Goal: Find specific page/section: Find specific page/section

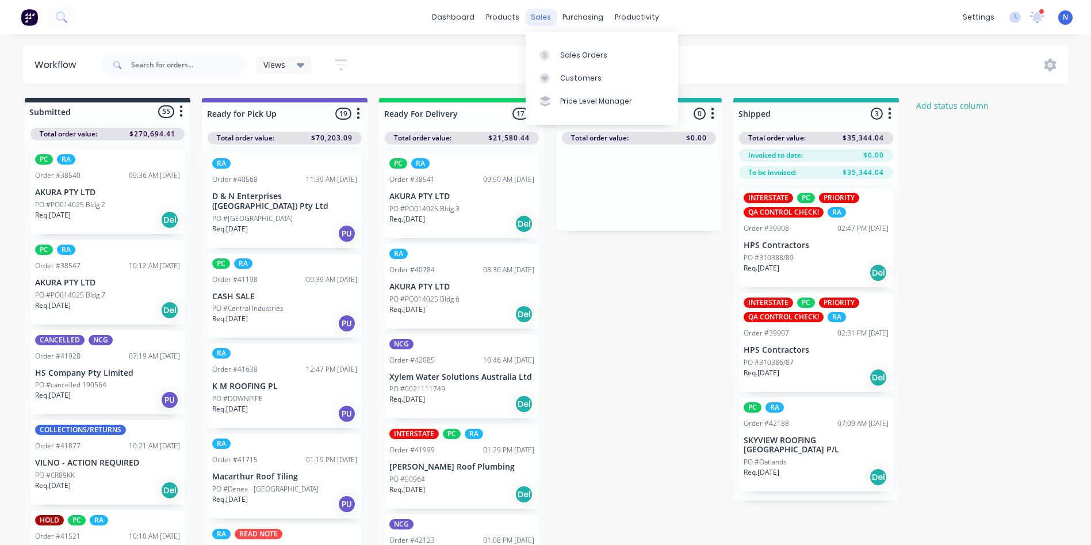
click at [536, 21] on div "sales" at bounding box center [541, 17] width 32 height 17
click at [572, 58] on div "Sales Orders" at bounding box center [583, 55] width 47 height 10
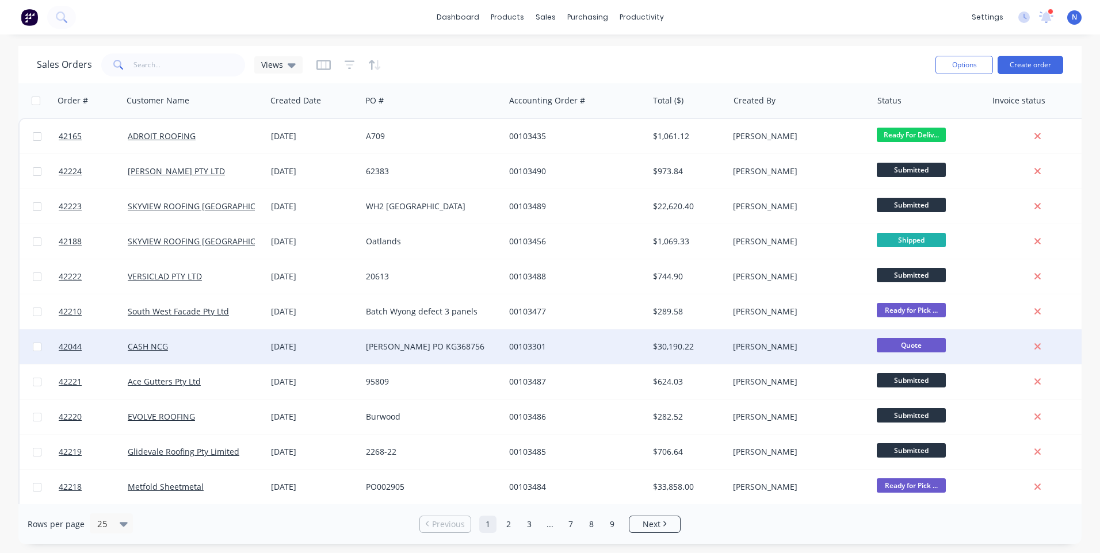
click at [520, 348] on div "00103301" at bounding box center [573, 347] width 128 height 12
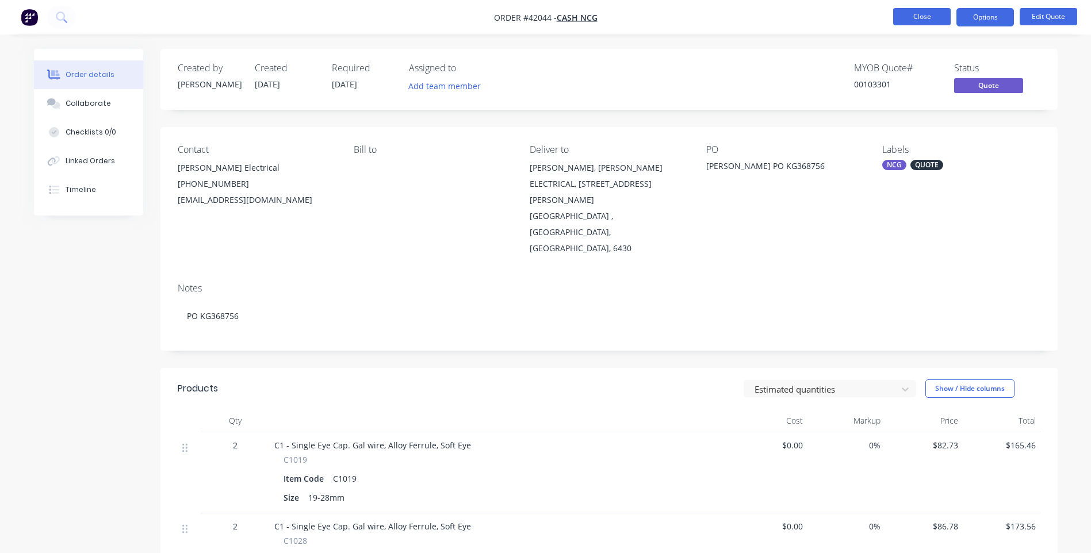
click at [918, 16] on button "Close" at bounding box center [922, 16] width 58 height 17
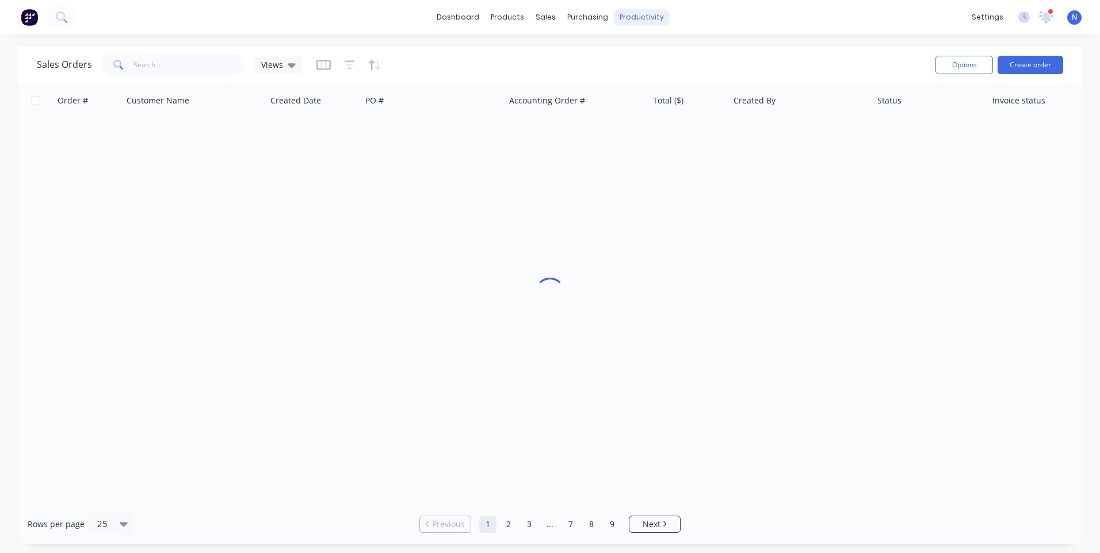
click at [639, 18] on div "productivity" at bounding box center [642, 17] width 56 height 17
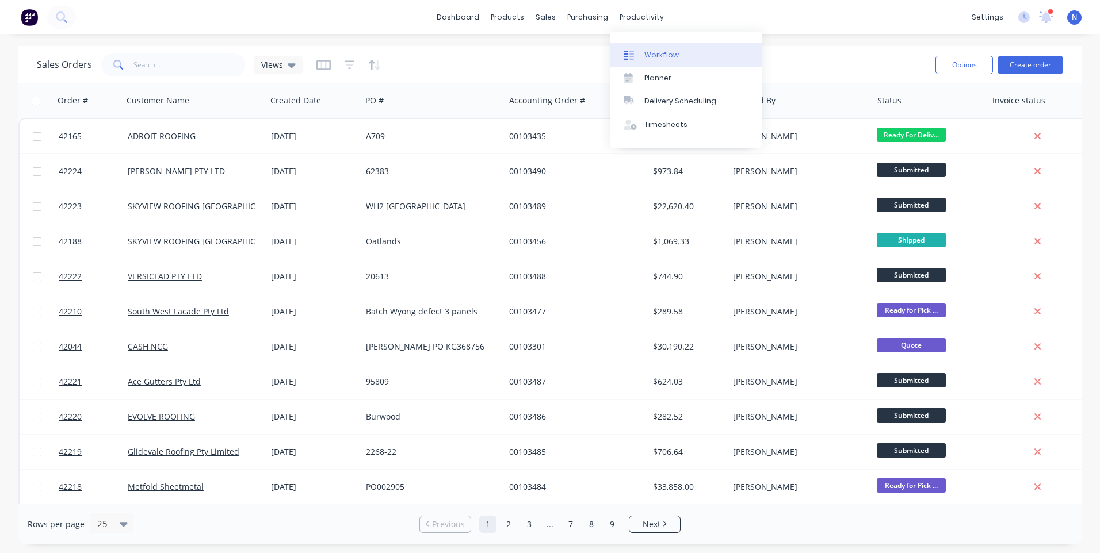
click at [652, 56] on div "Workflow" at bounding box center [661, 55] width 35 height 10
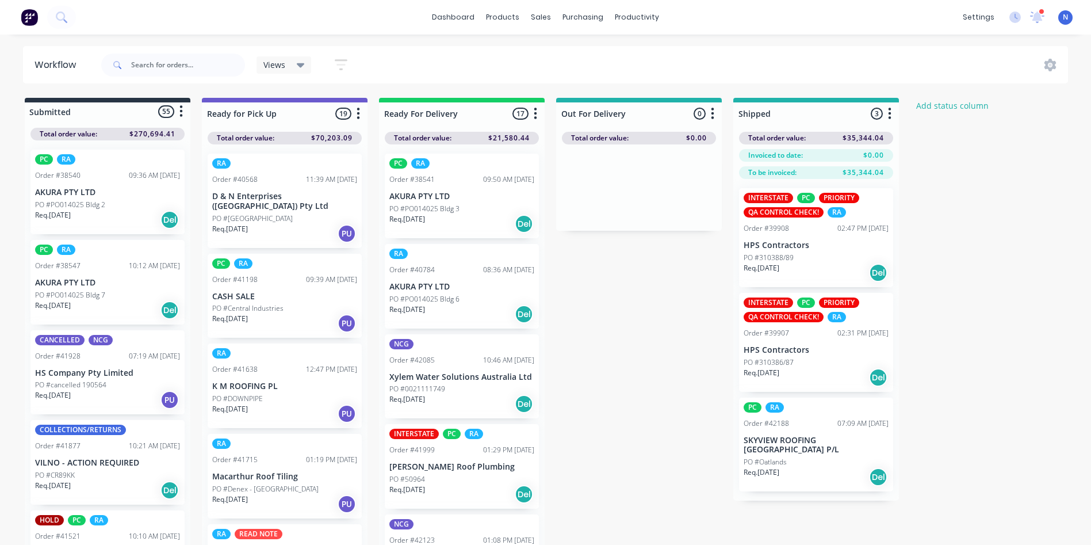
scroll to position [919, 0]
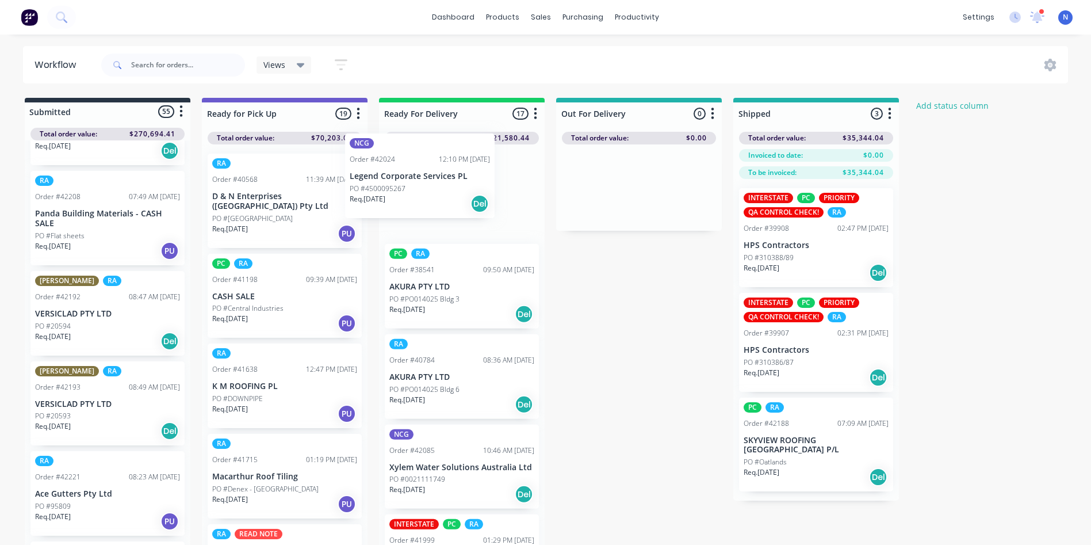
drag, startPoint x: 79, startPoint y: 374, endPoint x: 484, endPoint y: 142, distance: 466.7
click at [484, 142] on div "Submitted 55 Status colour #273444 hex #273444 Save Cancel Summaries Total orde…" at bounding box center [616, 324] width 1251 height 453
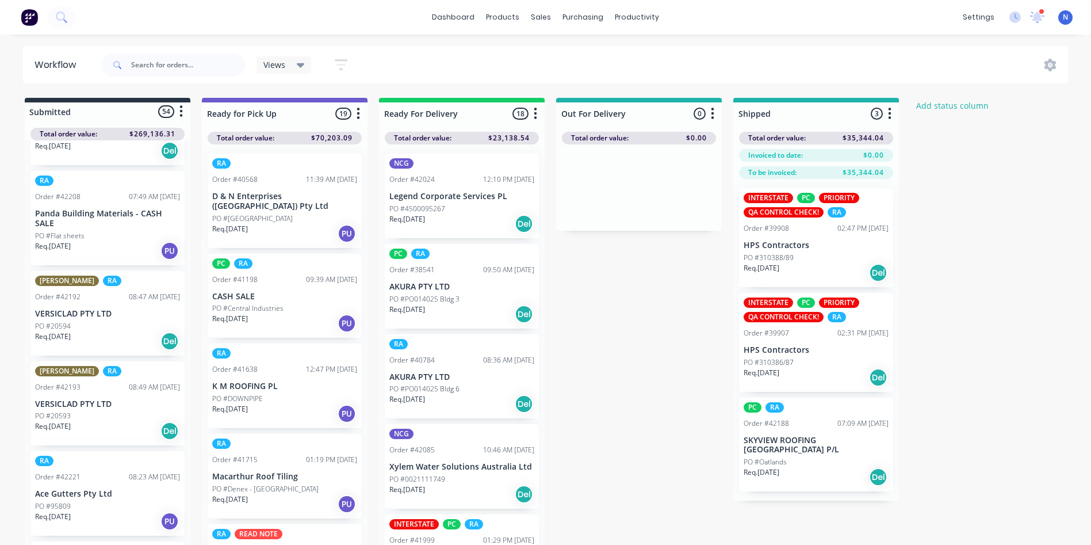
click at [461, 197] on p "Legend Corporate Services PL" at bounding box center [461, 197] width 145 height 10
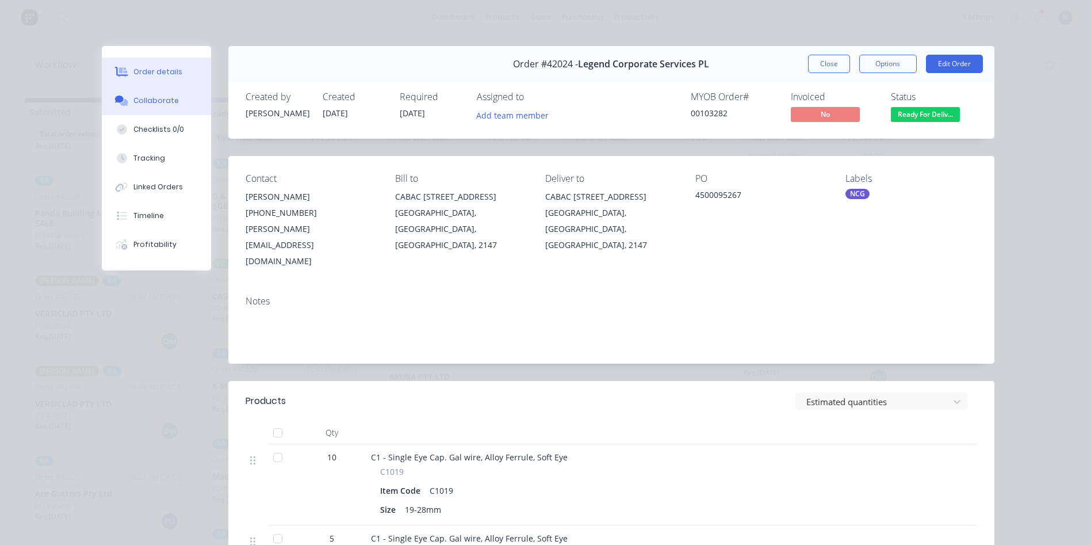
click at [158, 107] on button "Collaborate" at bounding box center [156, 100] width 109 height 29
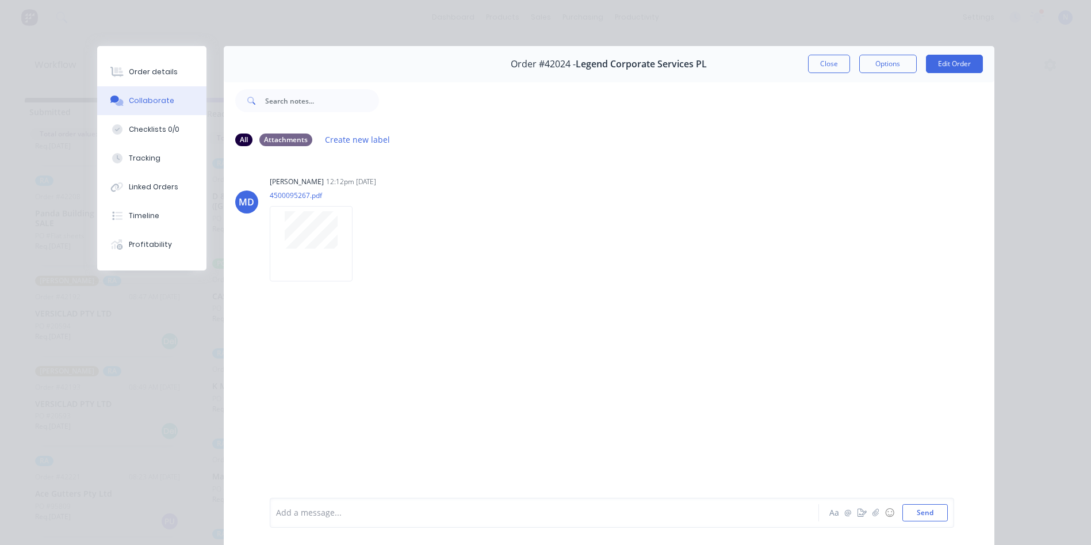
click at [341, 520] on div "Add a message..." at bounding box center [528, 512] width 504 height 17
click at [825, 66] on button "Close" at bounding box center [829, 64] width 42 height 18
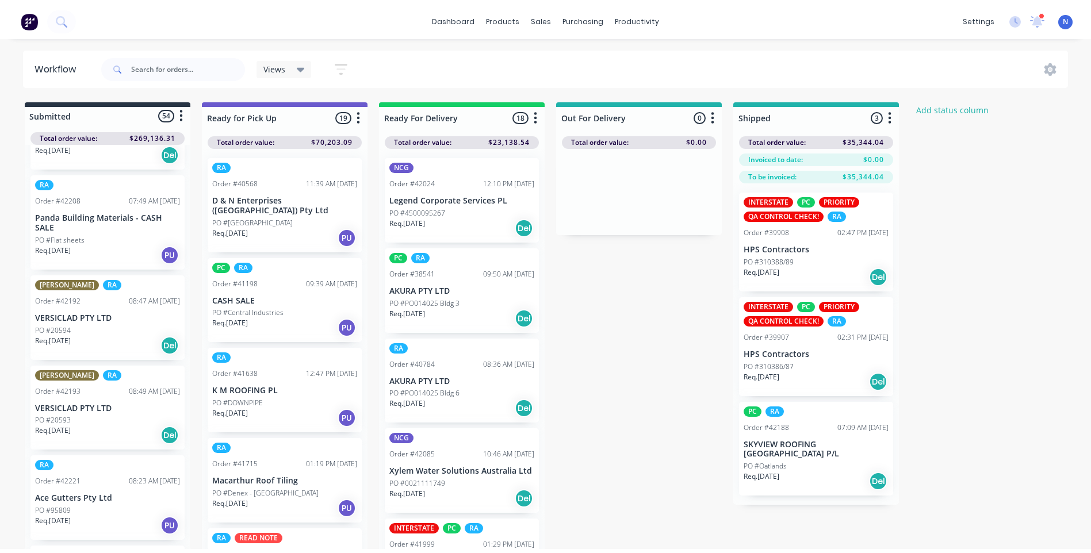
scroll to position [639, 0]
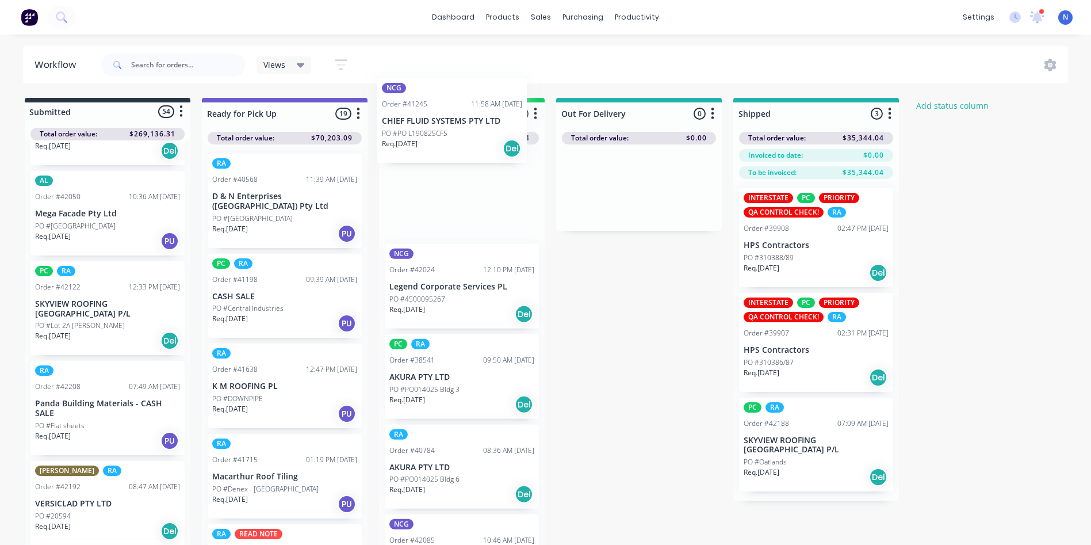
drag, startPoint x: 68, startPoint y: 375, endPoint x: 417, endPoint y: 128, distance: 428.0
click at [417, 128] on div "Submitted 54 Status colour #273444 hex #273444 Save Cancel Summaries Total orde…" at bounding box center [616, 324] width 1251 height 453
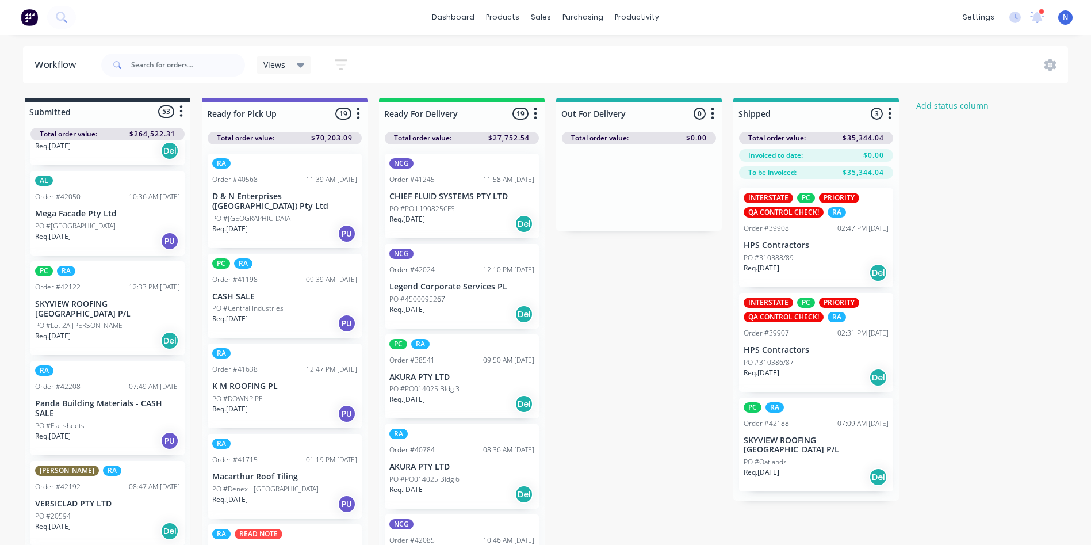
click at [412, 204] on p "PO #PO L190825CFS" at bounding box center [422, 209] width 66 height 10
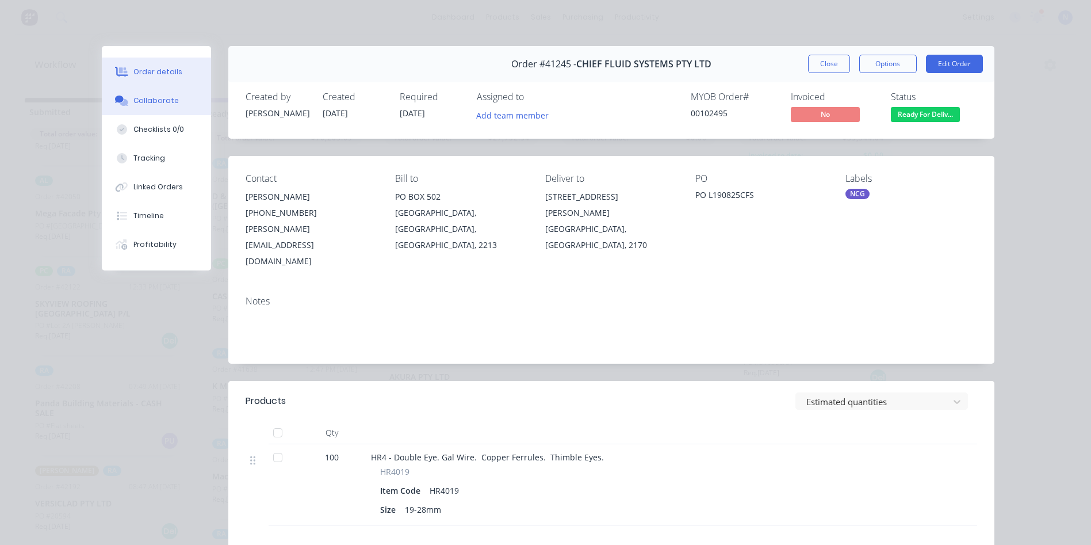
click at [179, 110] on button "Collaborate" at bounding box center [156, 100] width 109 height 29
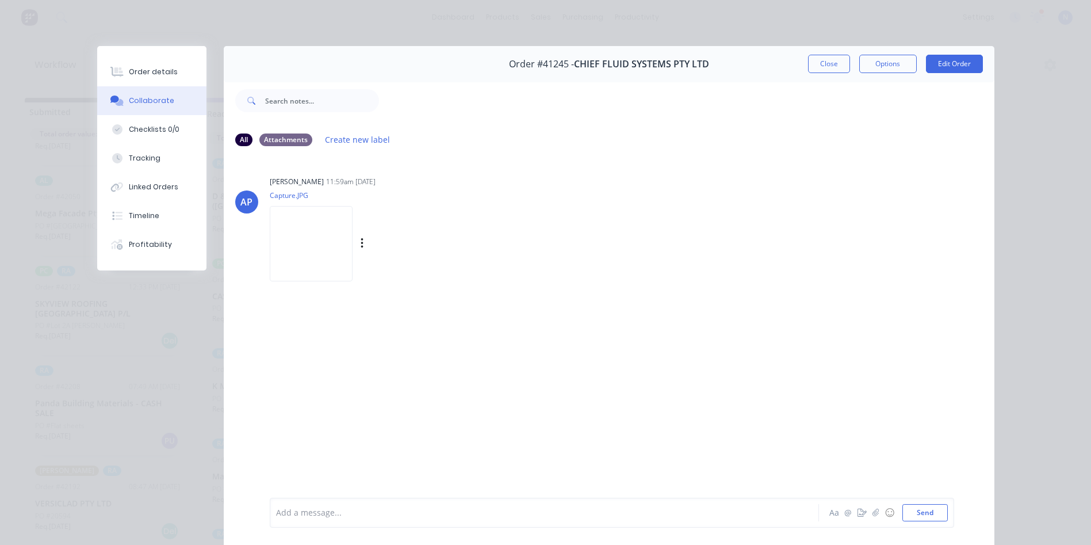
click at [311, 234] on img at bounding box center [311, 243] width 83 height 75
click at [335, 516] on div at bounding box center [528, 513] width 503 height 12
click at [822, 59] on button "Close" at bounding box center [829, 64] width 42 height 18
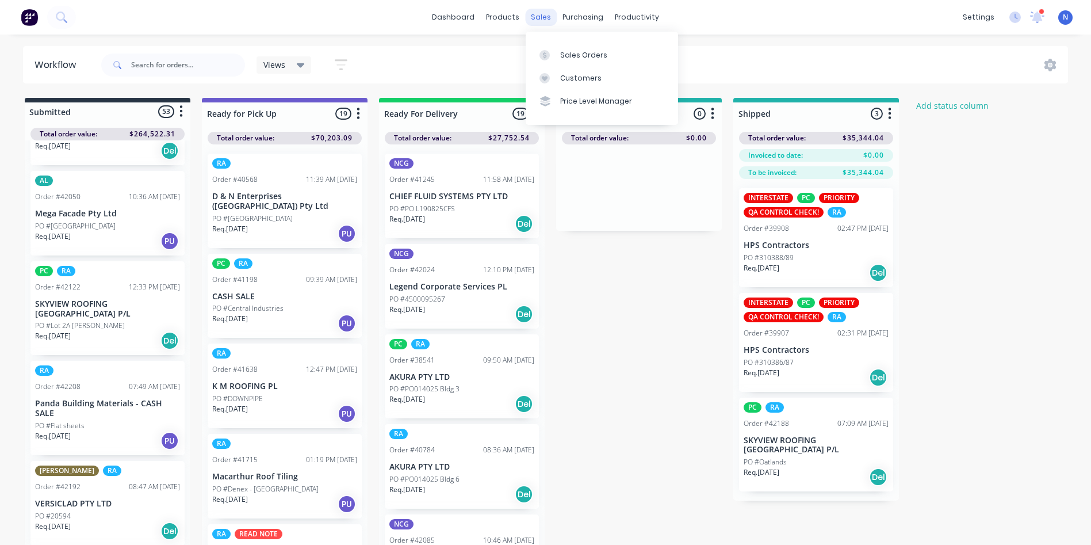
click at [541, 23] on div "sales" at bounding box center [541, 17] width 32 height 17
click at [565, 55] on div "Sales Orders" at bounding box center [583, 55] width 47 height 10
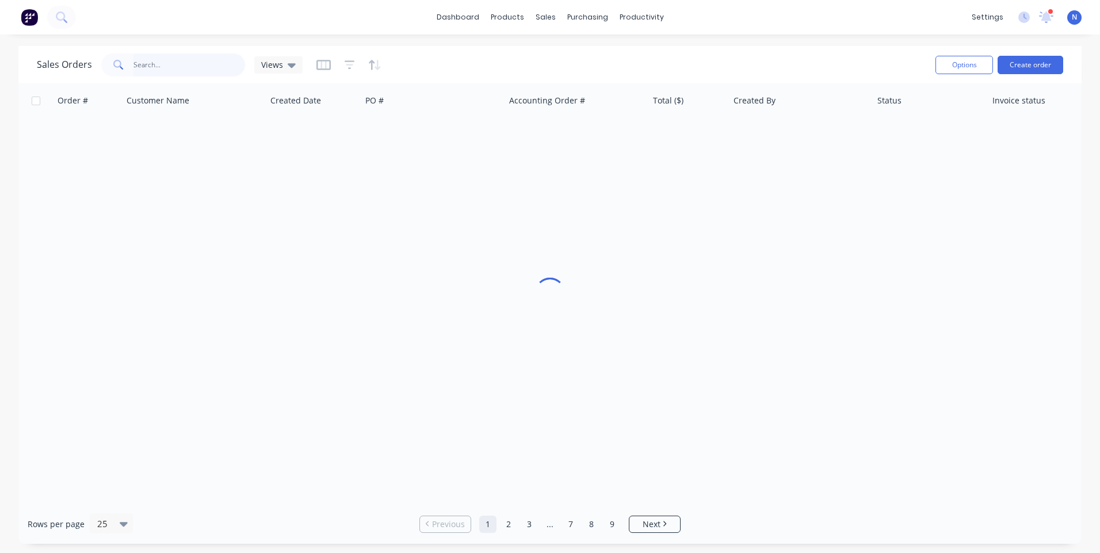
click at [219, 66] on input "text" at bounding box center [189, 65] width 112 height 23
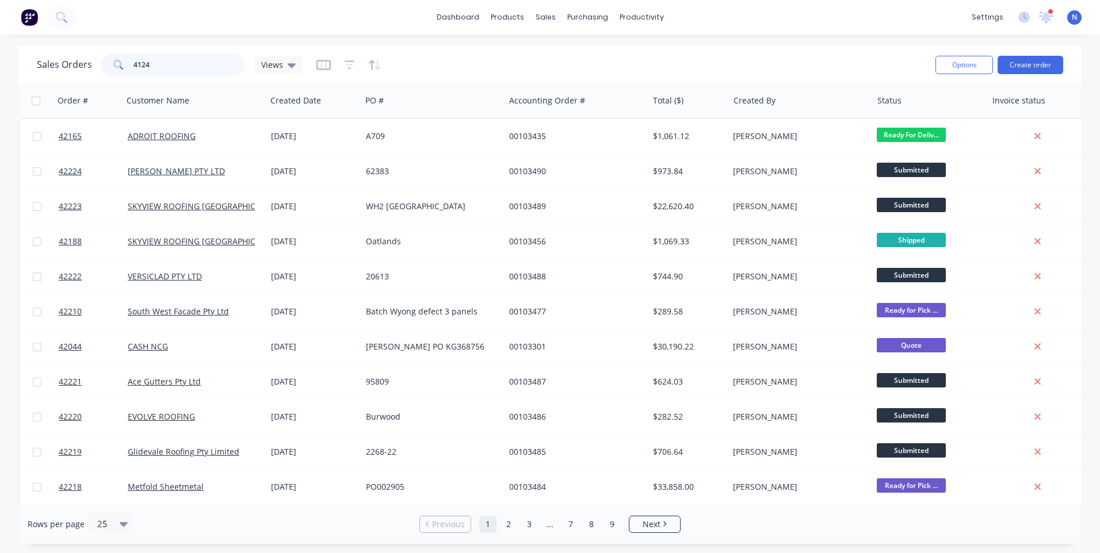
type input "41245"
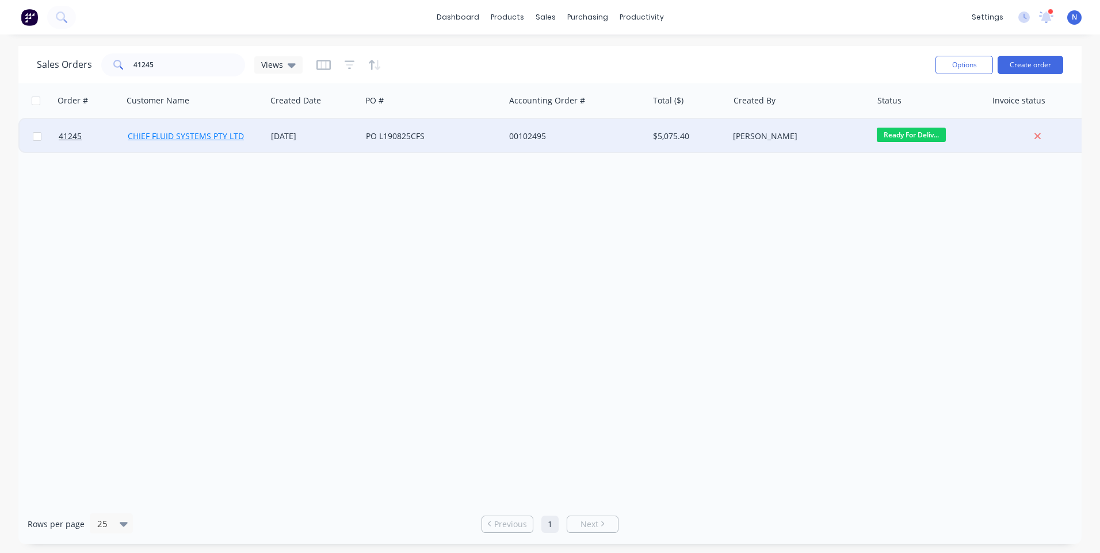
click at [213, 137] on link "CHIEF FLUID SYSTEMS PTY LTD" at bounding box center [186, 136] width 116 height 11
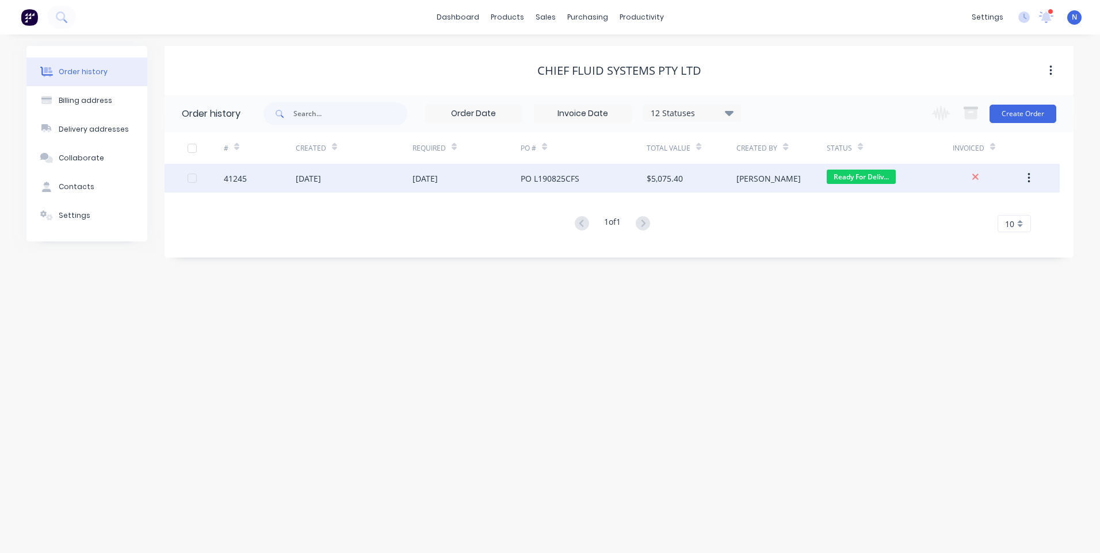
click at [281, 180] on div "41245" at bounding box center [260, 178] width 72 height 29
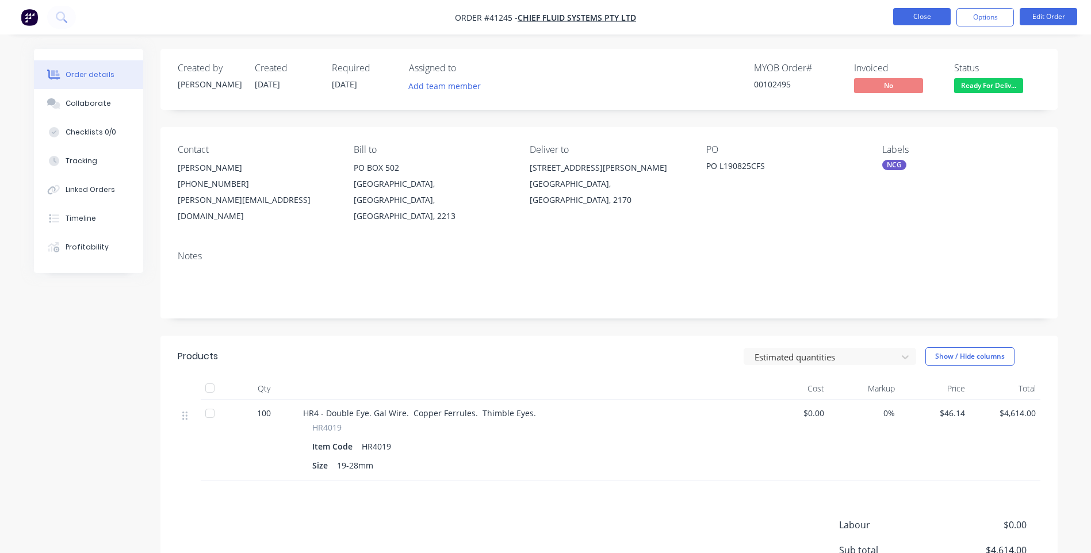
click at [910, 20] on button "Close" at bounding box center [922, 16] width 58 height 17
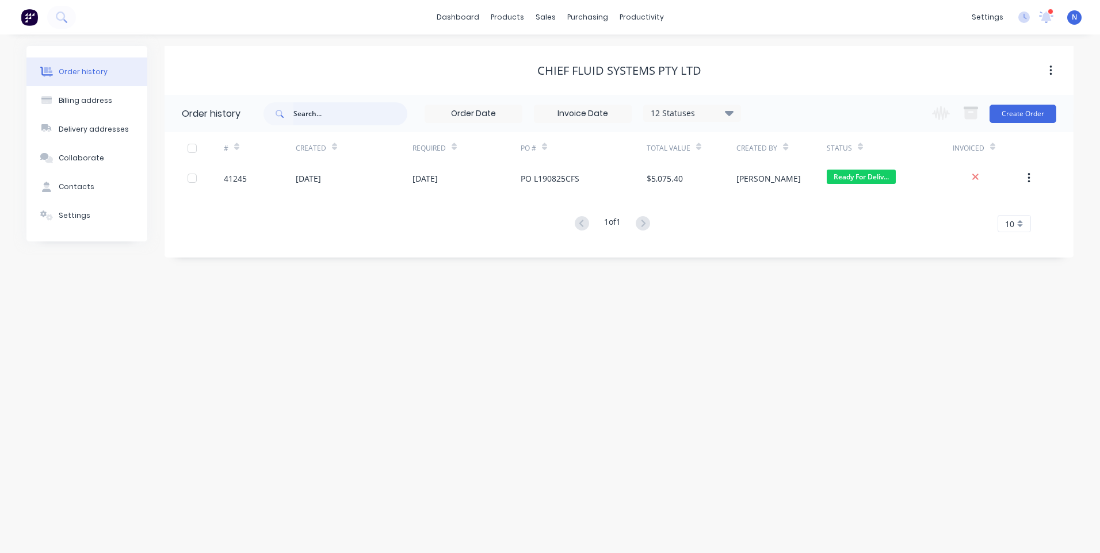
click at [366, 109] on input "text" at bounding box center [350, 113] width 114 height 23
click at [622, 18] on div "productivity" at bounding box center [642, 17] width 56 height 17
click at [660, 50] on div "Workflow" at bounding box center [661, 55] width 35 height 10
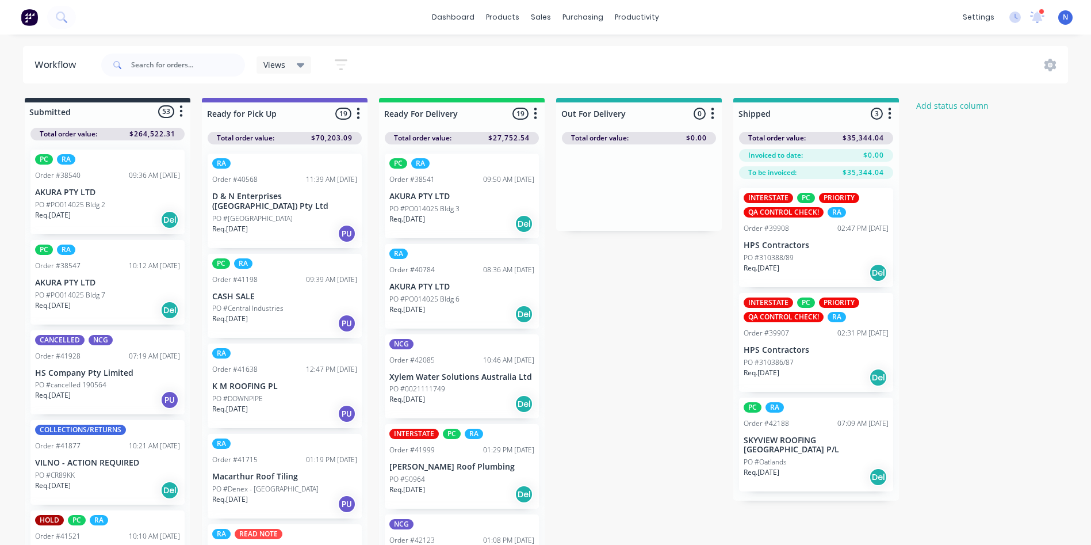
scroll to position [549, 0]
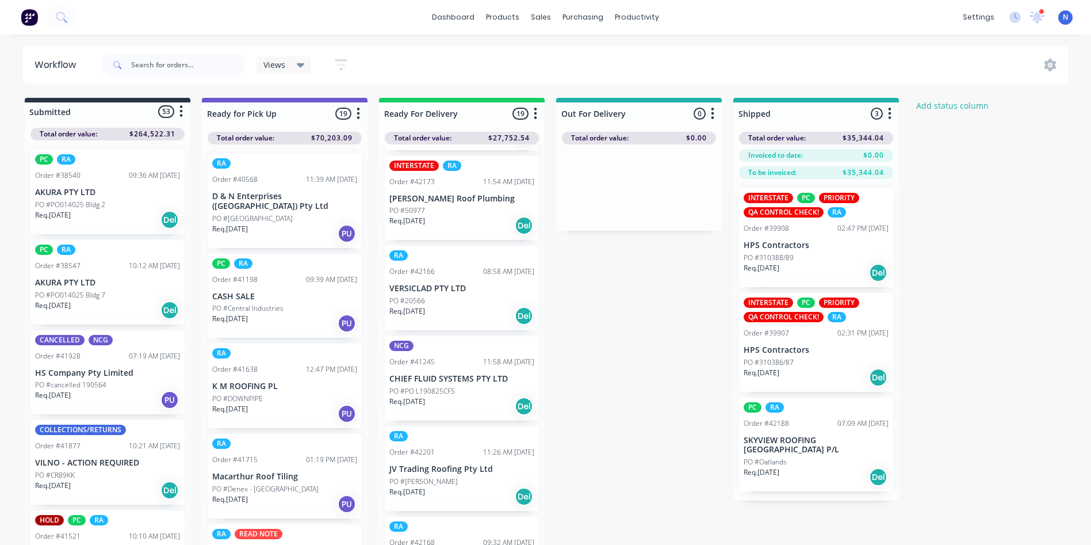
click at [432, 386] on p "PO #PO L190825CFS" at bounding box center [422, 391] width 66 height 10
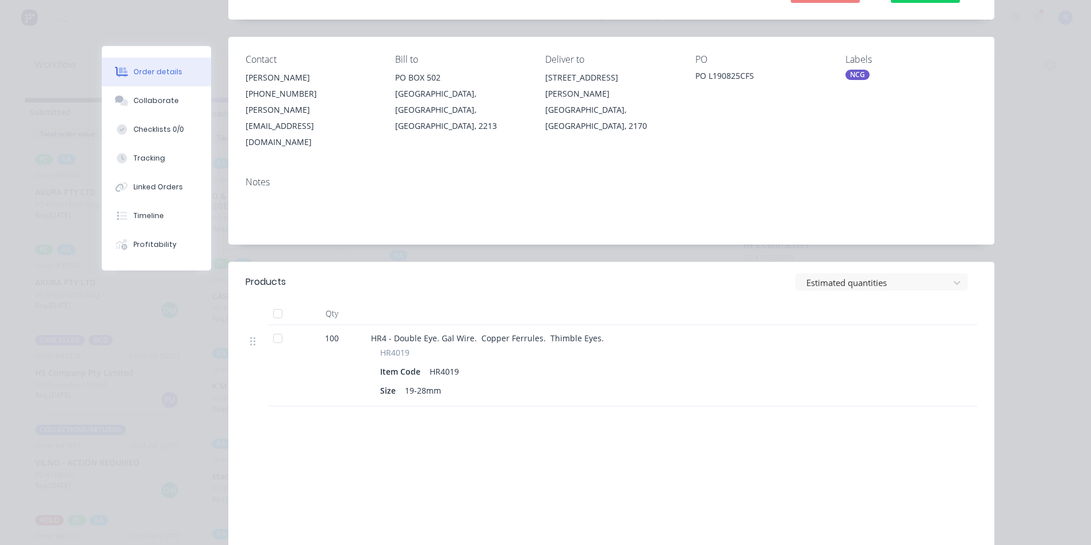
scroll to position [189, 0]
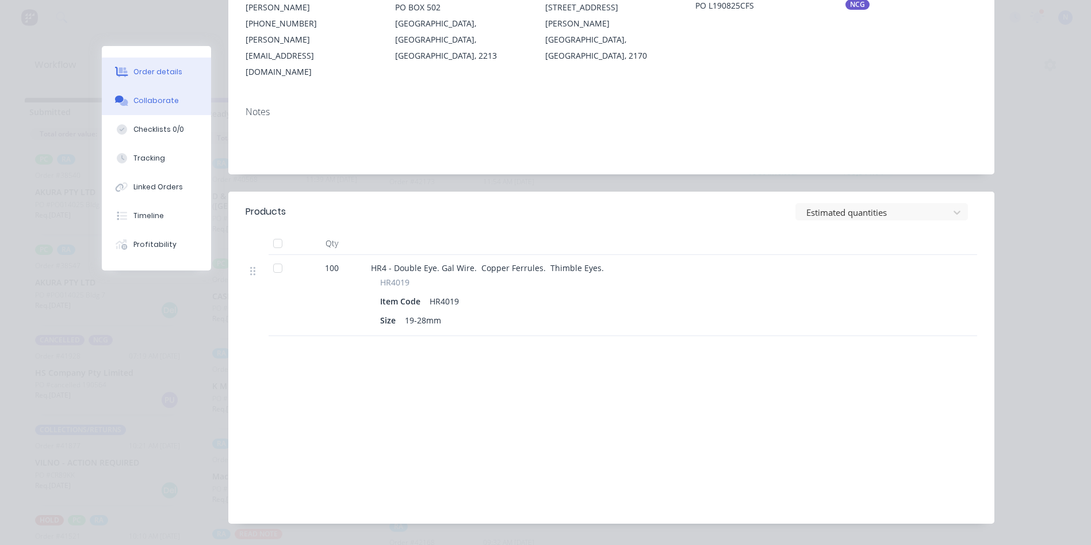
click at [151, 94] on button "Collaborate" at bounding box center [156, 100] width 109 height 29
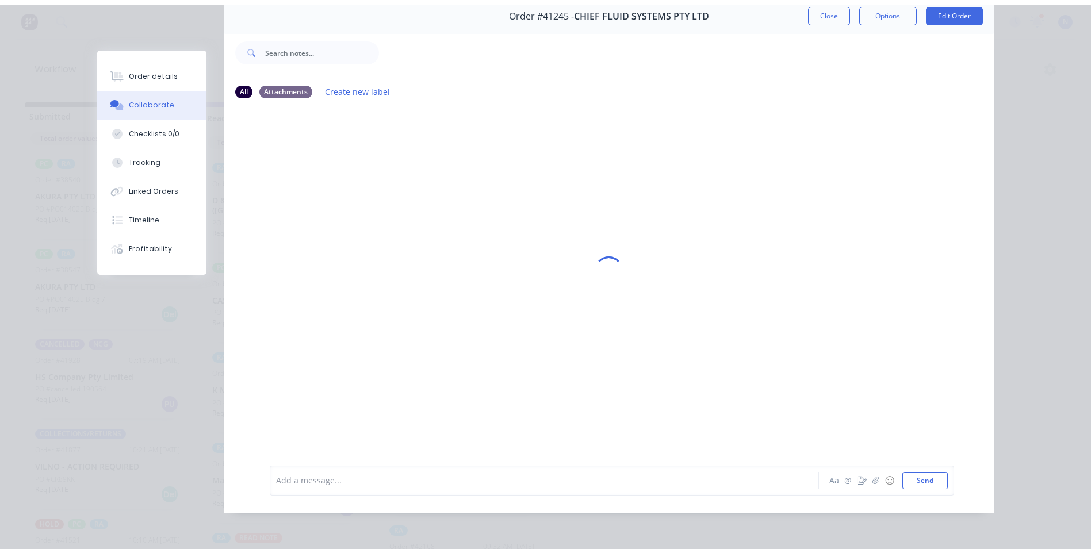
scroll to position [0, 0]
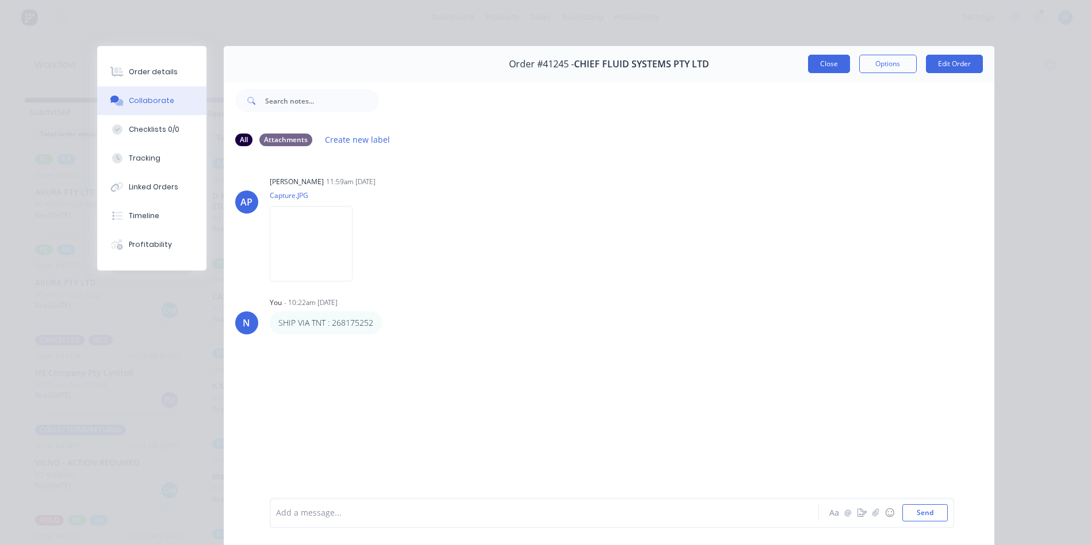
click at [822, 62] on button "Close" at bounding box center [829, 64] width 42 height 18
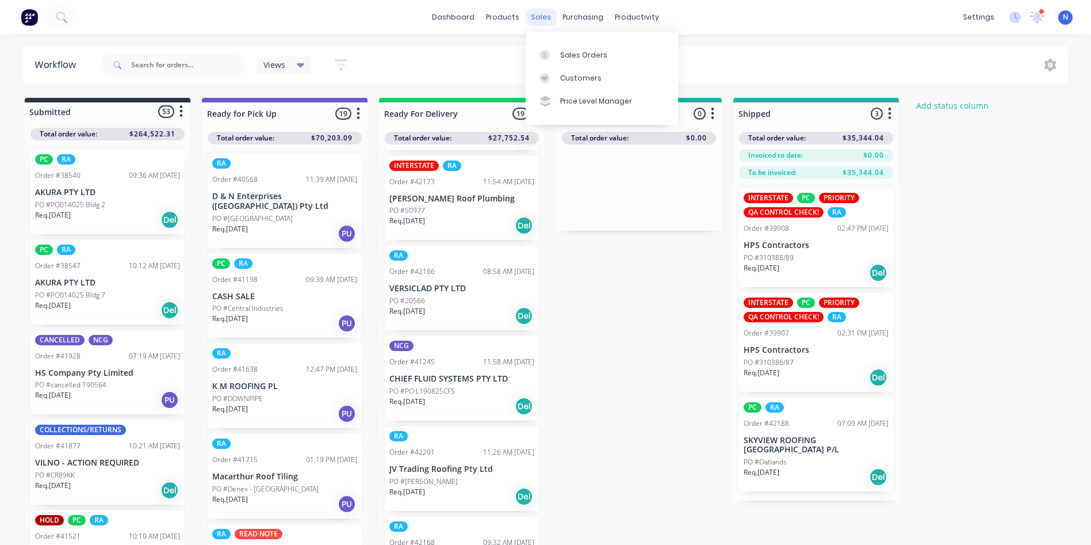
click at [532, 17] on div "sales" at bounding box center [541, 17] width 32 height 17
click at [566, 51] on div "Sales Orders" at bounding box center [583, 55] width 47 height 10
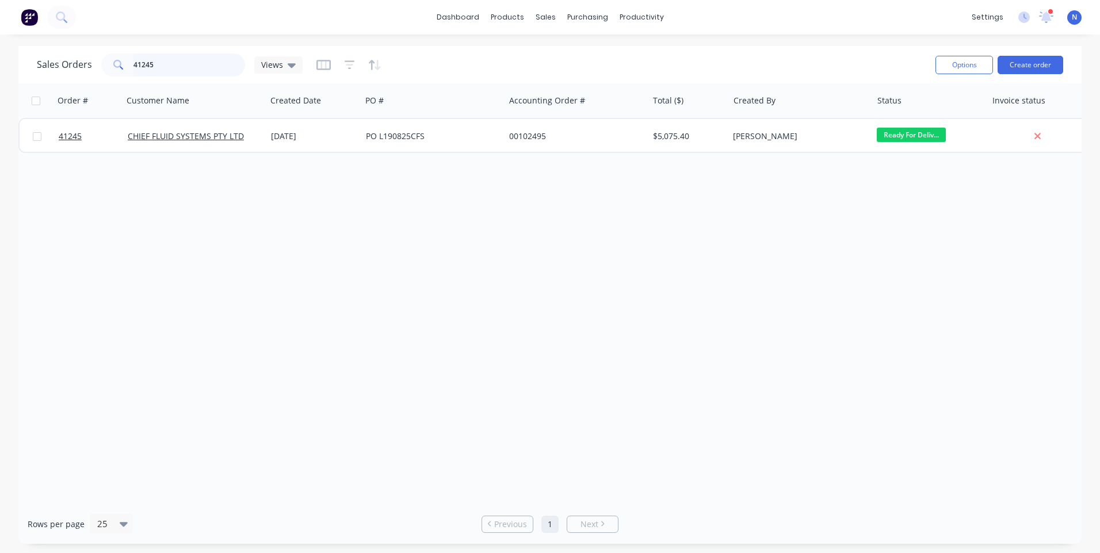
click at [199, 71] on input "41245" at bounding box center [189, 65] width 112 height 23
type input "4"
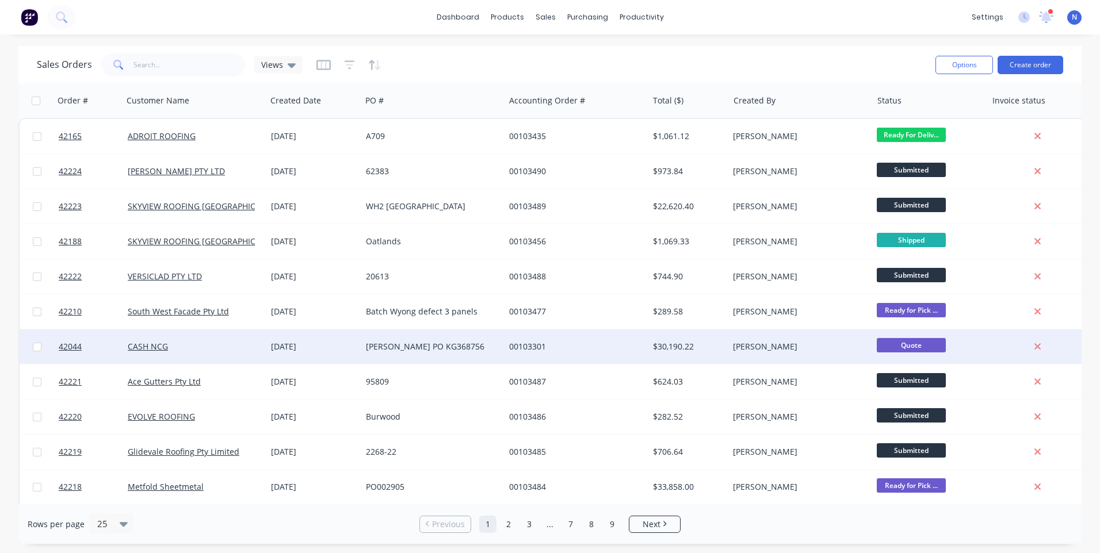
click at [353, 347] on div "[DATE]" at bounding box center [314, 347] width 86 height 12
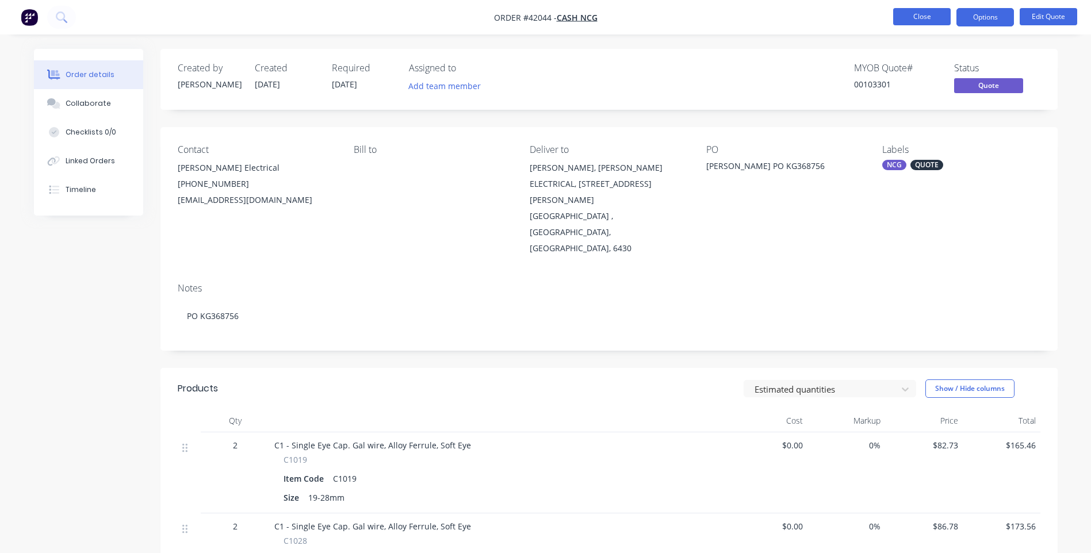
click at [920, 12] on button "Close" at bounding box center [922, 16] width 58 height 17
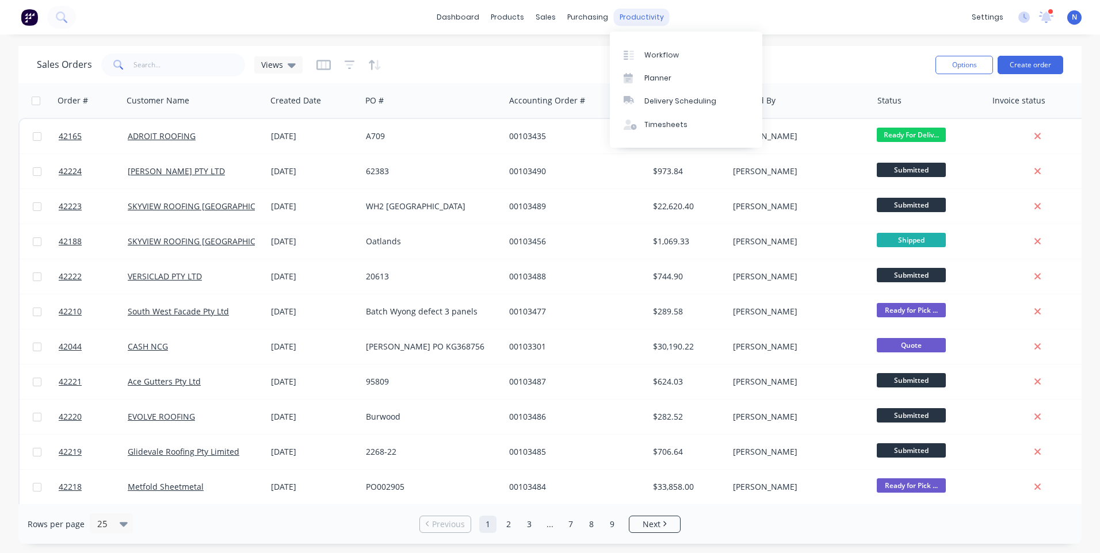
click at [640, 21] on div "productivity" at bounding box center [642, 17] width 56 height 17
click at [656, 54] on div "Workflow" at bounding box center [661, 55] width 35 height 10
